Goal: Find specific page/section: Find specific page/section

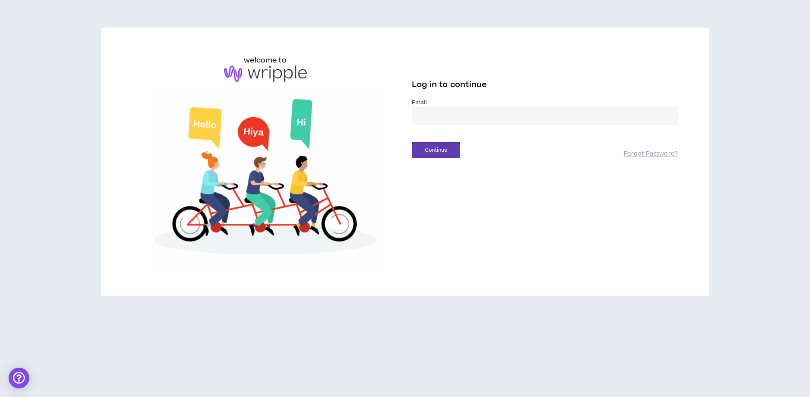
click at [429, 114] on input "email" at bounding box center [545, 115] width 266 height 19
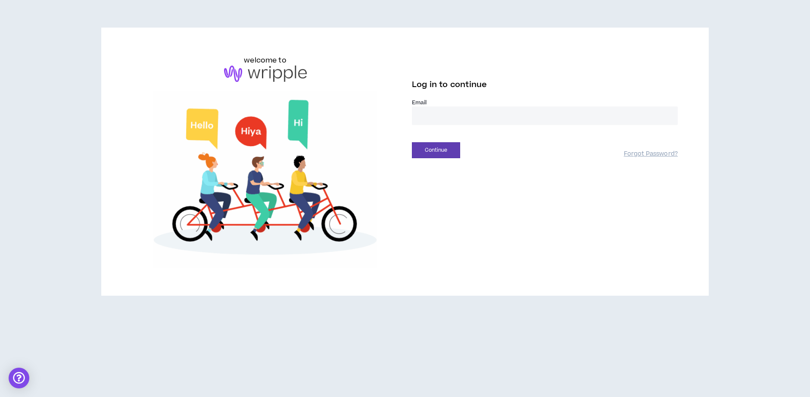
type input "**********"
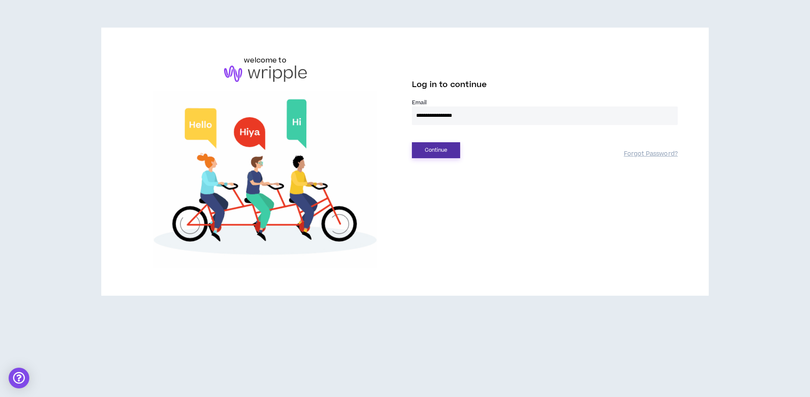
click at [434, 150] on button "Continue" at bounding box center [436, 150] width 48 height 16
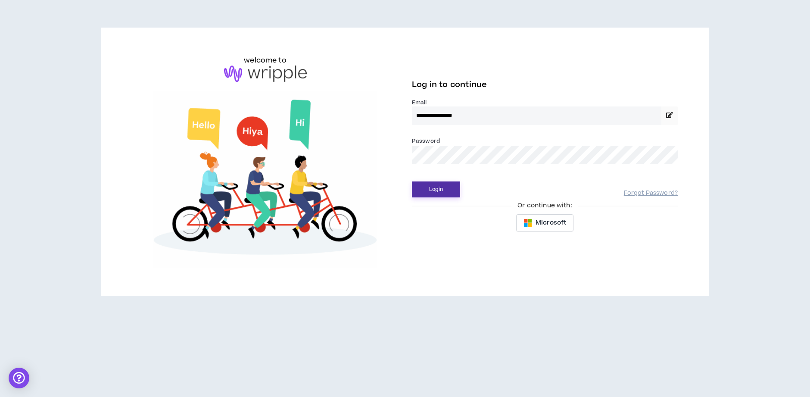
click at [434, 190] on button "Login" at bounding box center [436, 189] width 48 height 16
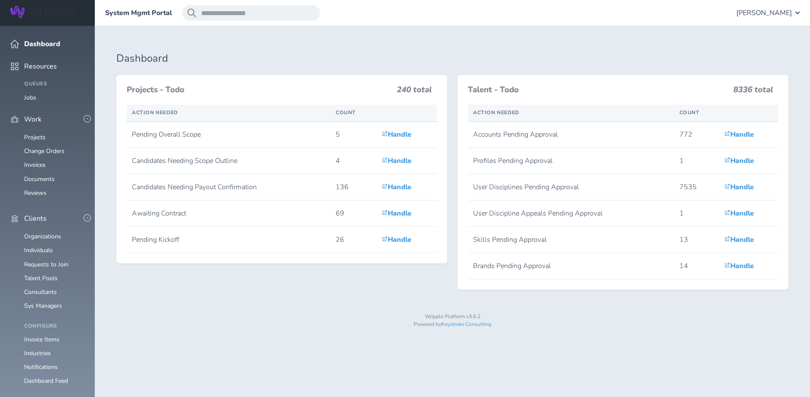
scroll to position [232, 0]
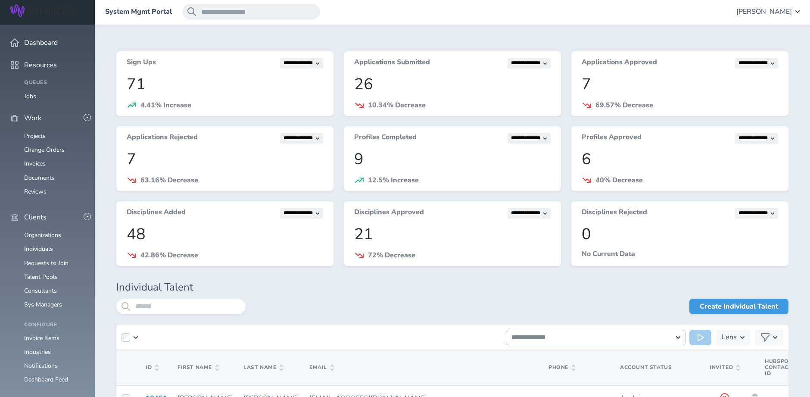
scroll to position [0, 0]
click at [781, 12] on span "Angie Vaughn" at bounding box center [764, 13] width 56 height 8
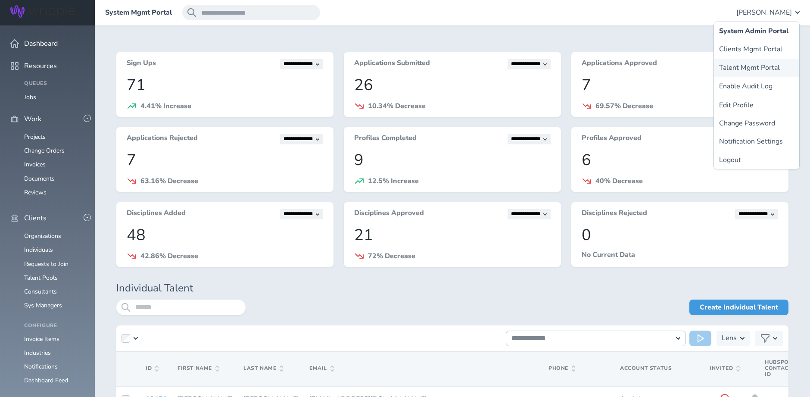
click at [762, 67] on link "Talent Mgmt Portal" at bounding box center [756, 68] width 85 height 18
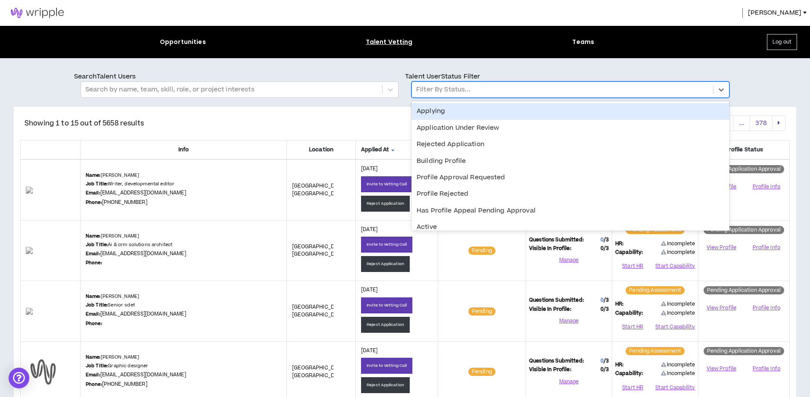
click at [432, 94] on div at bounding box center [562, 89] width 293 height 11
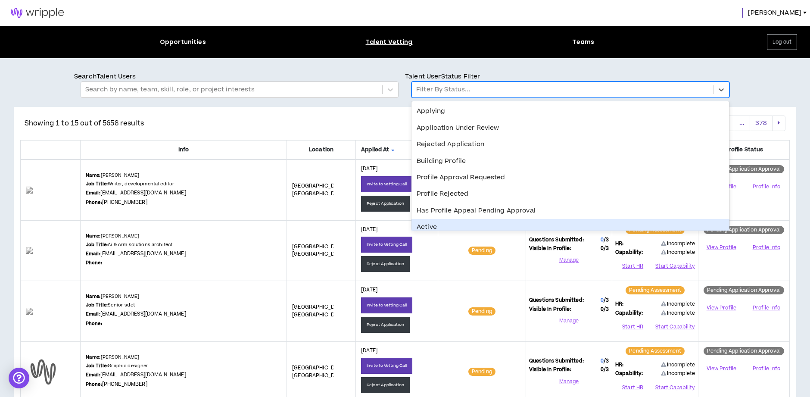
click at [437, 223] on div "Active" at bounding box center [570, 227] width 318 height 16
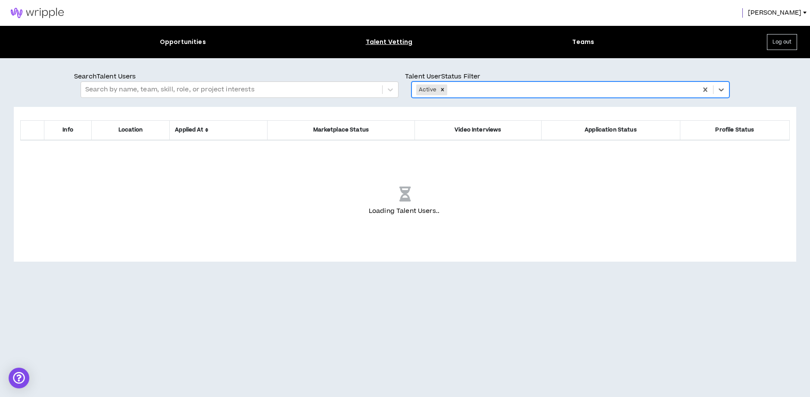
click at [315, 67] on div "Search Talent Users Search by name, team, skill, role, or project interests Tal…" at bounding box center [405, 231] width 810 height 346
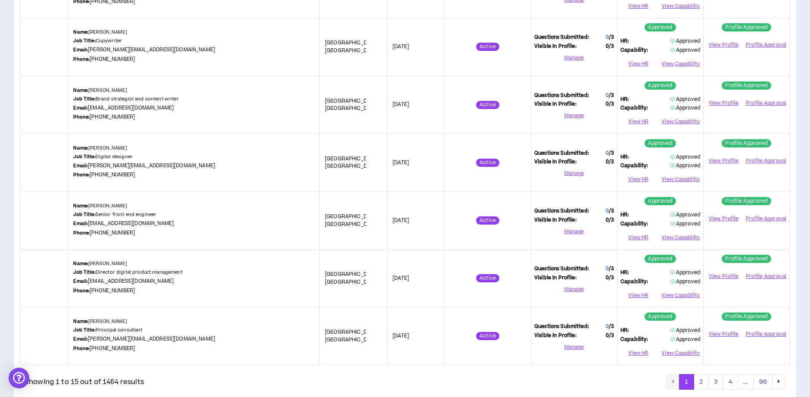
scroll to position [680, 0]
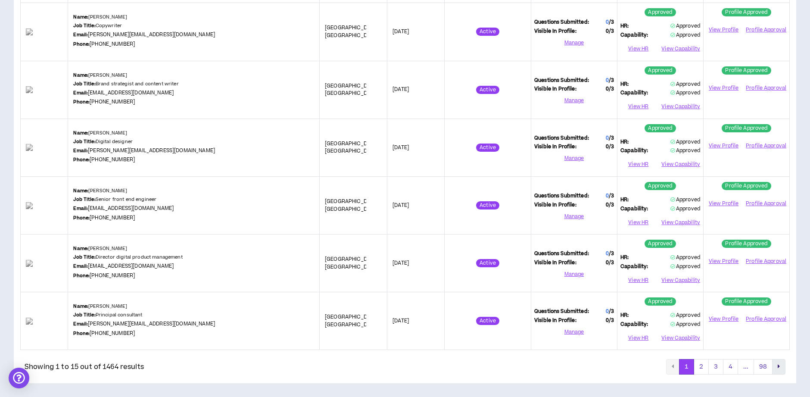
click at [779, 366] on icon "pagination" at bounding box center [779, 366] width 2 height 6
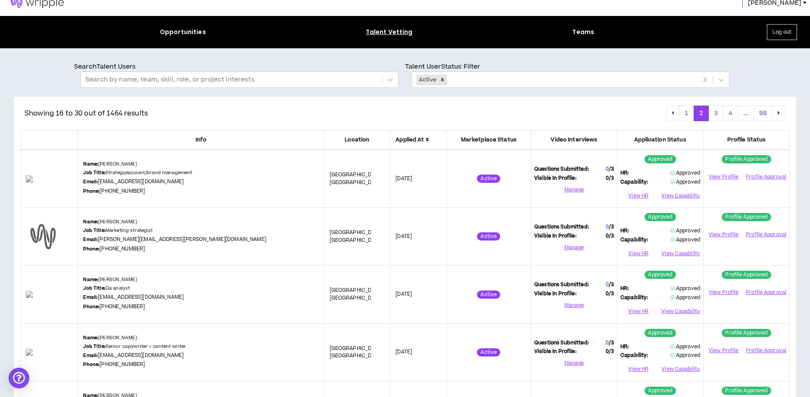
scroll to position [0, 0]
